Goal: Task Accomplishment & Management: Manage account settings

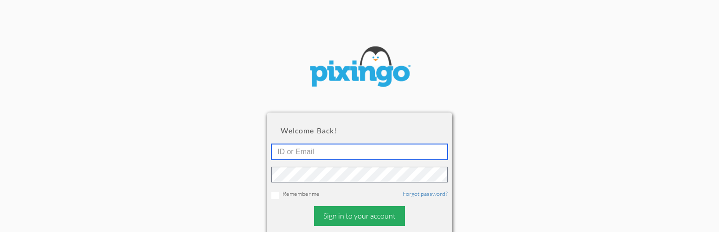
type input "[EMAIL_ADDRESS][DOMAIN_NAME]"
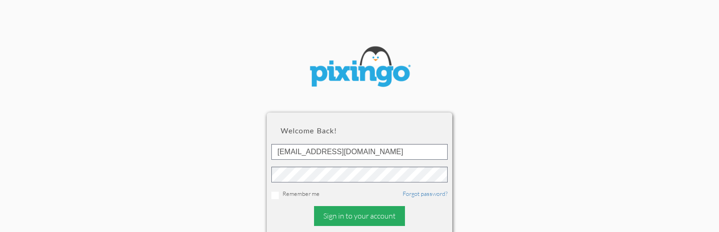
click at [356, 219] on div "Sign in to your account" at bounding box center [359, 216] width 91 height 20
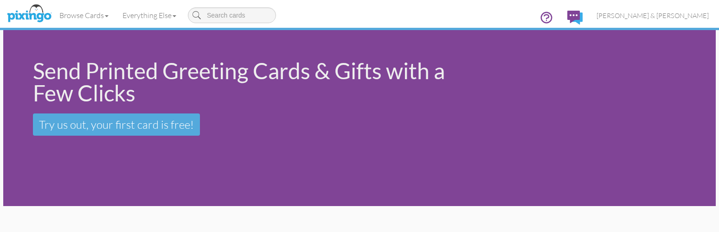
scroll to position [62, 0]
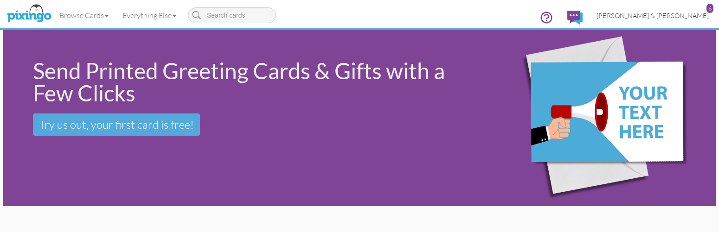
click at [665, 13] on span "[PERSON_NAME] & [PERSON_NAME]" at bounding box center [652, 16] width 112 height 8
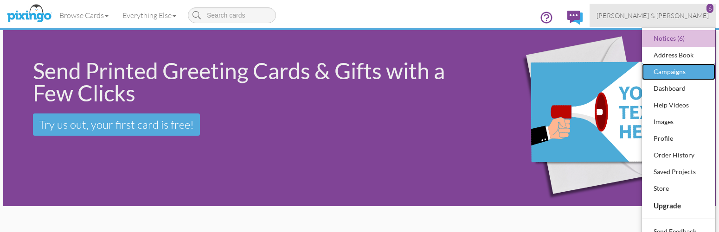
click at [670, 67] on div "Campaigns" at bounding box center [678, 72] width 55 height 14
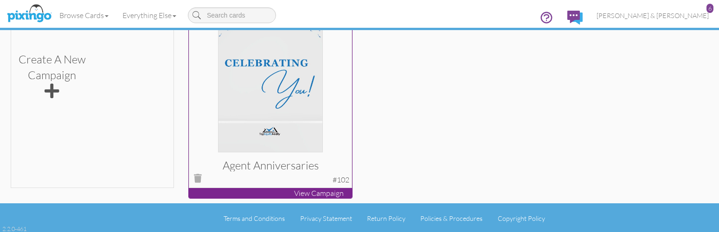
scroll to position [237, 0]
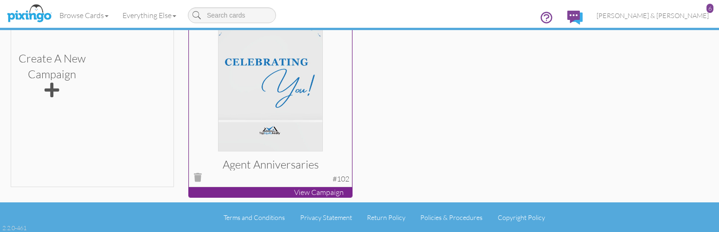
click at [327, 190] on p "View Campaign" at bounding box center [270, 192] width 163 height 11
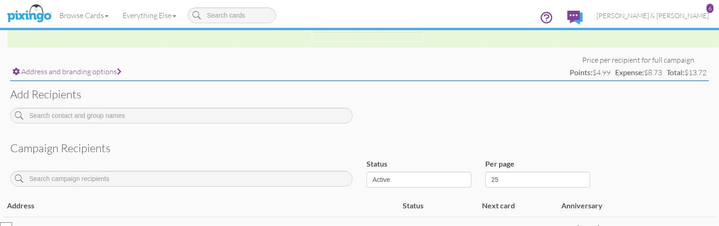
scroll to position [360, 0]
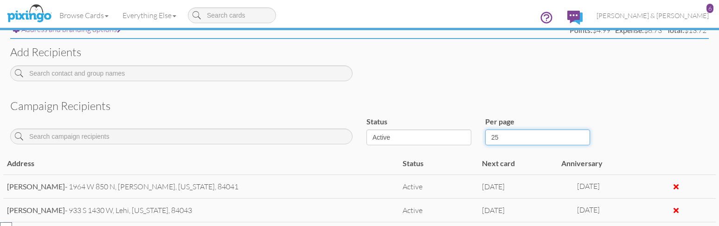
click at [522, 134] on select "25 50 100" at bounding box center [537, 137] width 105 height 16
select select "number:100"
click at [485, 129] on select "25 50 100" at bounding box center [537, 137] width 105 height 16
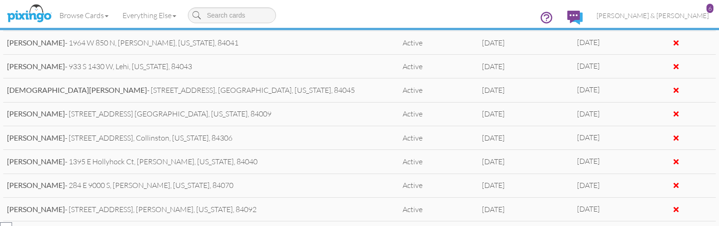
scroll to position [613, 0]
